Goal: Information Seeking & Learning: Learn about a topic

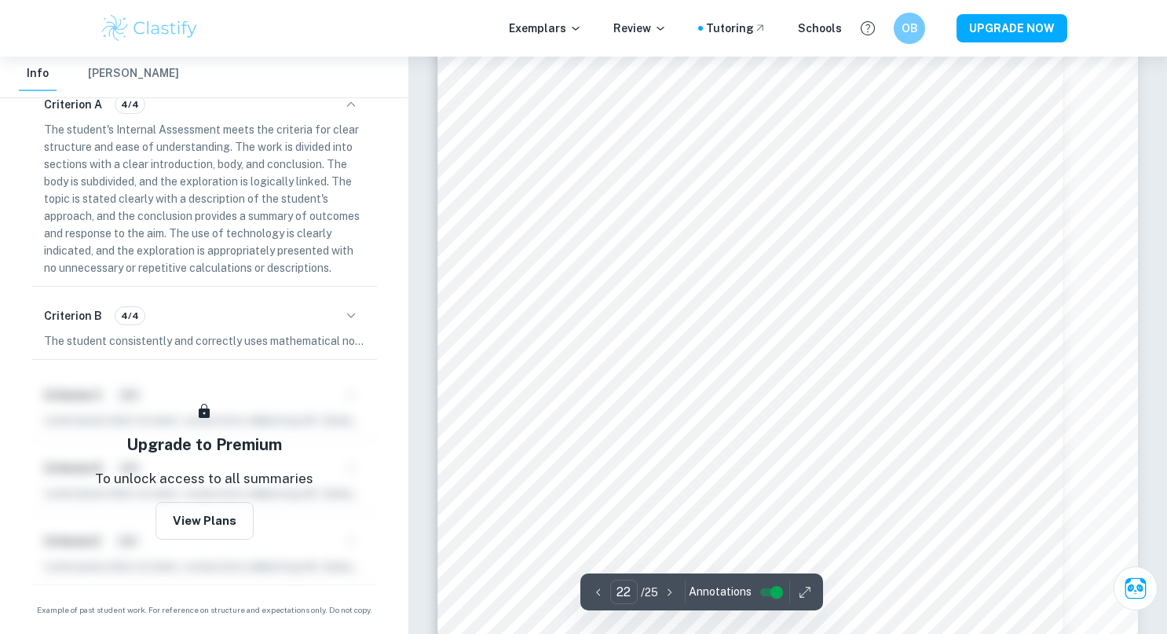
scroll to position [21652, 0]
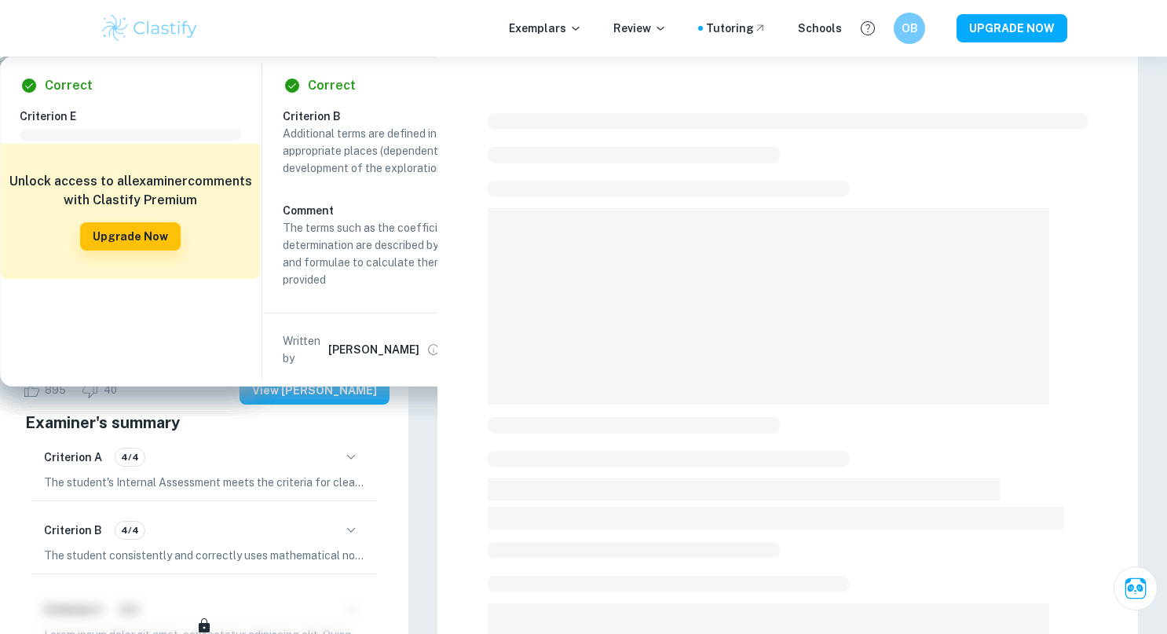
checkbox input "true"
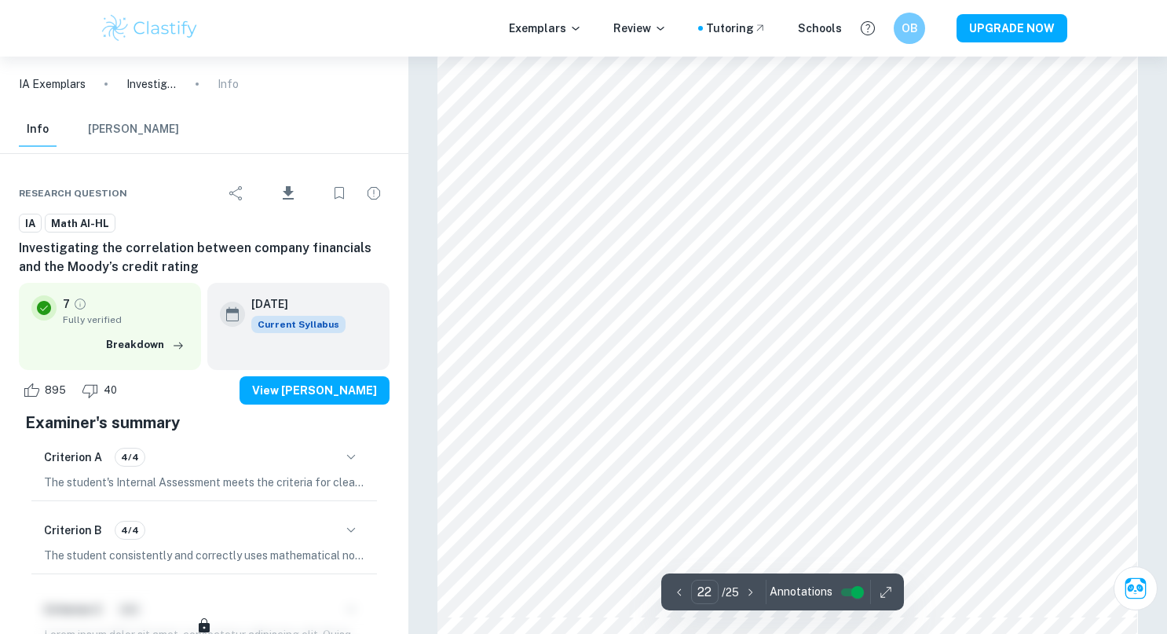
scroll to position [21690, 1]
type input "21"
